Goal: Book appointment/travel/reservation

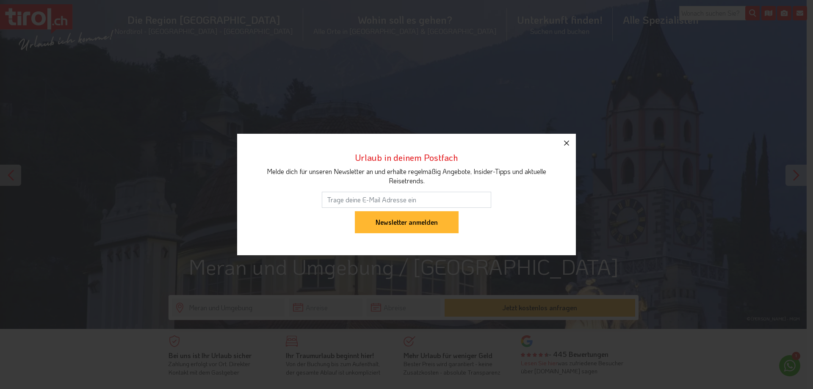
click at [565, 141] on icon "button" at bounding box center [567, 143] width 10 height 10
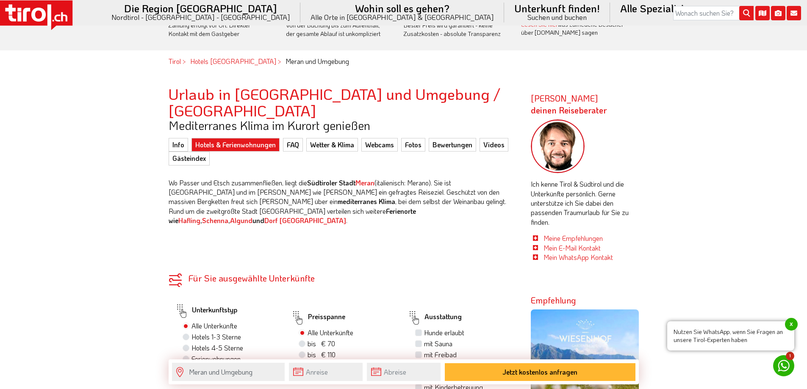
scroll to position [381, 0]
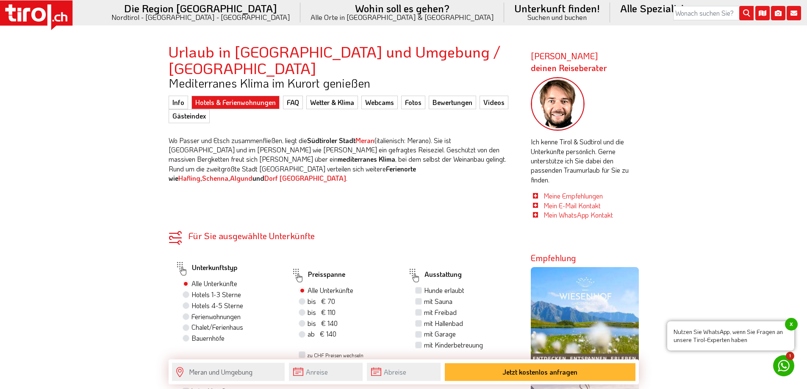
click at [191, 301] on label "Hotels 4-5 Sterne" at bounding box center [217, 305] width 52 height 9
click at [184, 303] on input "Hotels 4-5 Sterne" at bounding box center [187, 306] width 6 height 6
radio input "true"
click at [424, 319] on label "mit Hallenbad" at bounding box center [443, 323] width 39 height 9
click at [418, 321] on input "mit Hallenbad" at bounding box center [420, 324] width 6 height 6
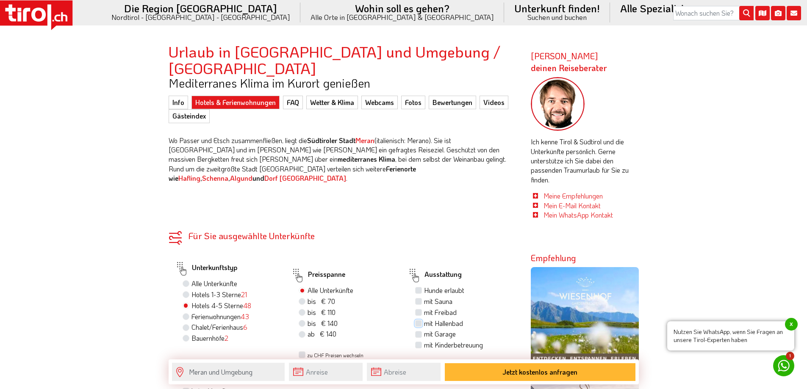
checkbox input "true"
click at [424, 329] on label "mit Garage" at bounding box center [440, 333] width 32 height 9
click at [419, 331] on input "mit Garage" at bounding box center [420, 334] width 6 height 6
checkbox input "true"
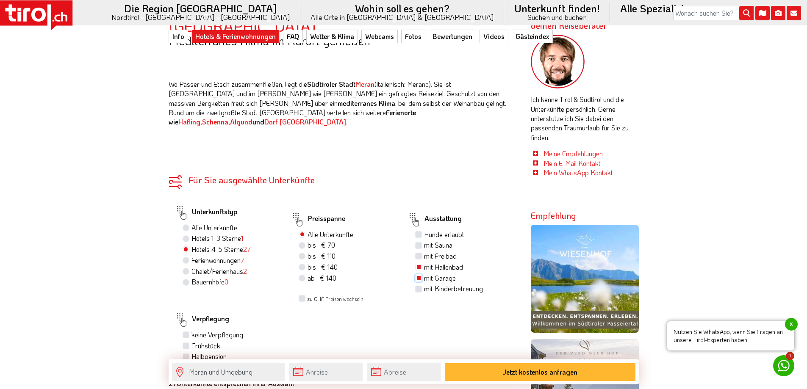
scroll to position [466, 0]
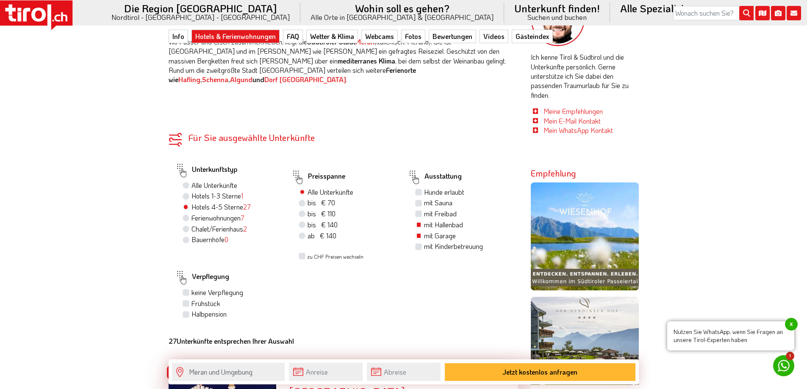
click at [191, 310] on label "Halbpension" at bounding box center [208, 314] width 35 height 9
click at [185, 311] on input "Halbpension" at bounding box center [187, 314] width 6 height 6
checkbox input "true"
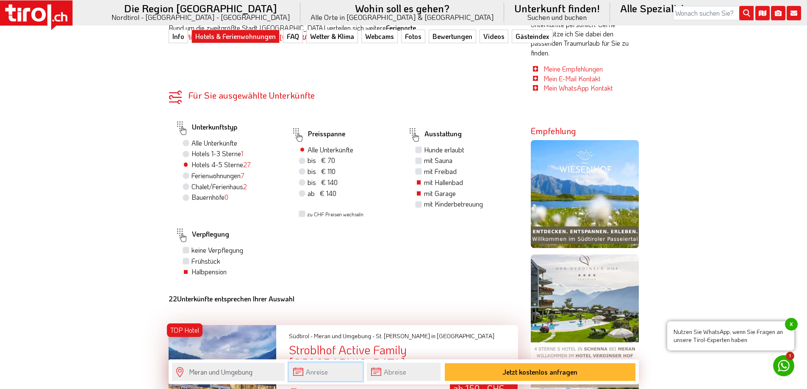
click at [307, 374] on input "text" at bounding box center [326, 372] width 74 height 18
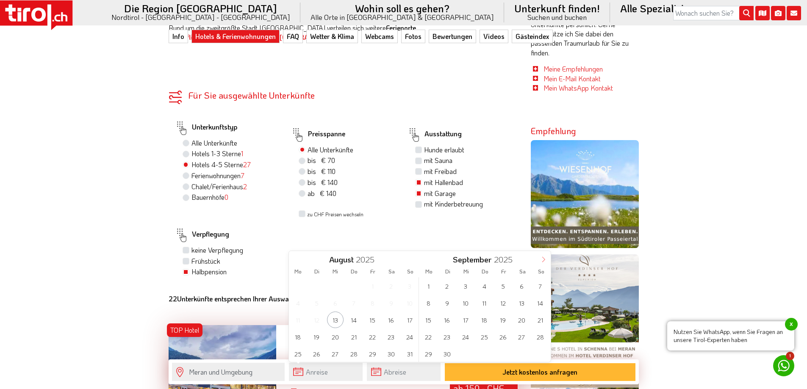
click at [543, 260] on icon at bounding box center [543, 260] width 6 height 6
click at [539, 320] on span "21" at bounding box center [540, 320] width 17 height 17
type input "[DATE]"
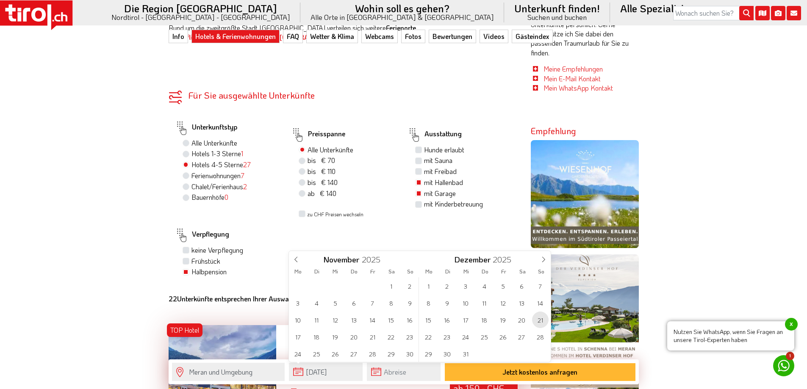
type input "2026"
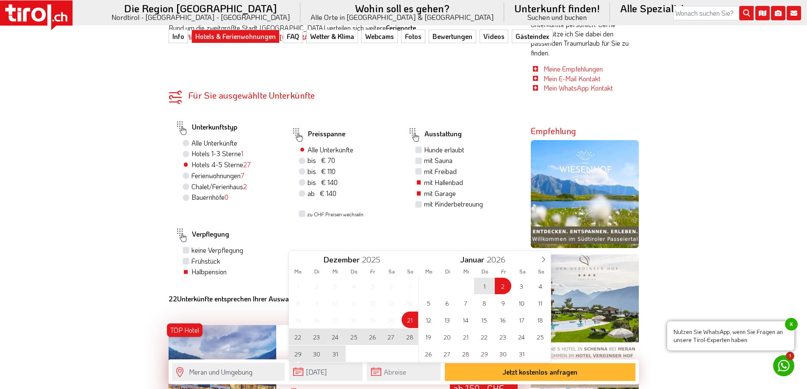
click at [500, 289] on span "2" at bounding box center [503, 286] width 17 height 17
type input "[DATE]"
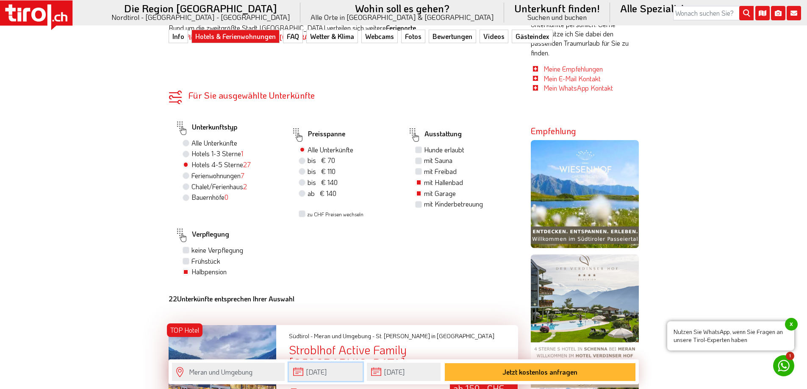
click at [296, 371] on input "[DATE]" at bounding box center [326, 372] width 74 height 18
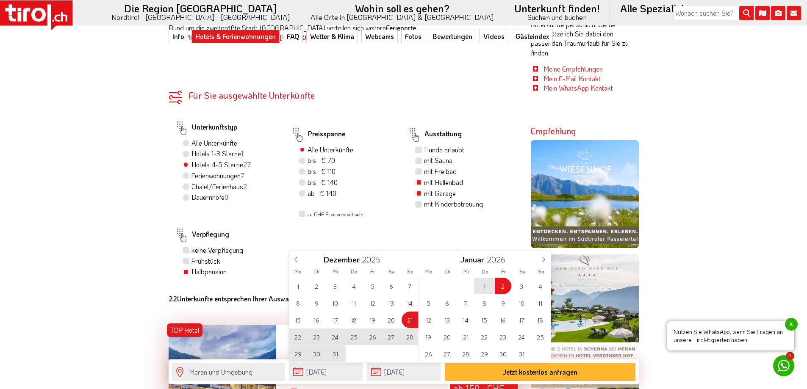
click at [317, 338] on span "23" at bounding box center [316, 337] width 17 height 17
type input "[DATE]"
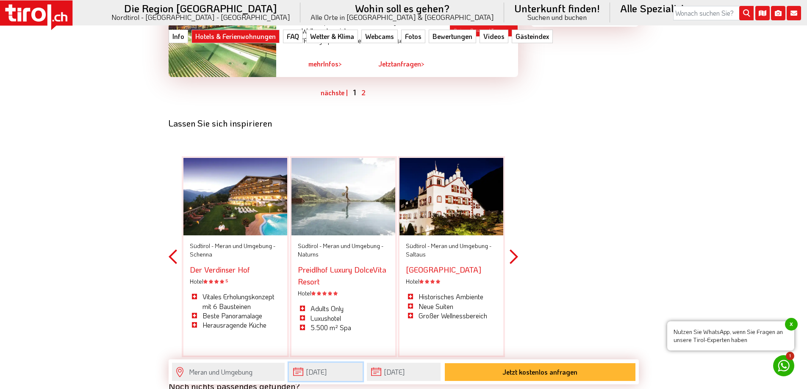
scroll to position [2668, 0]
